Goal: Find specific page/section: Find specific page/section

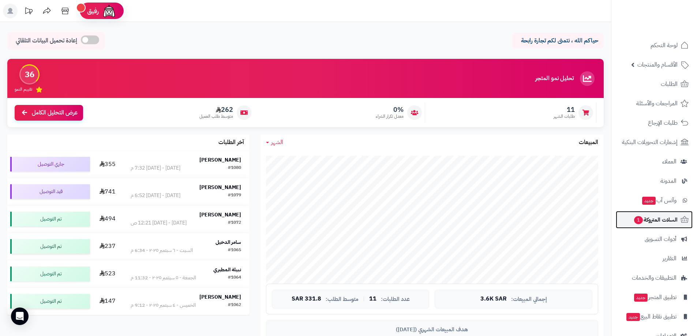
click at [668, 222] on span "السلات المتروكة 1" at bounding box center [655, 220] width 44 height 10
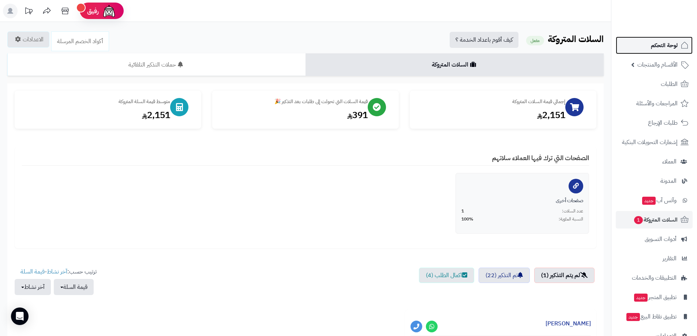
click at [668, 46] on span "لوحة التحكم" at bounding box center [664, 45] width 27 height 10
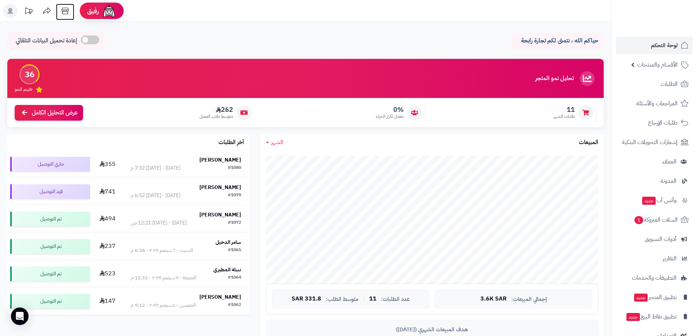
click at [65, 12] on icon at bounding box center [65, 11] width 15 height 15
click at [665, 45] on span "لوحة التحكم" at bounding box center [664, 45] width 27 height 10
